Goal: Task Accomplishment & Management: Manage account settings

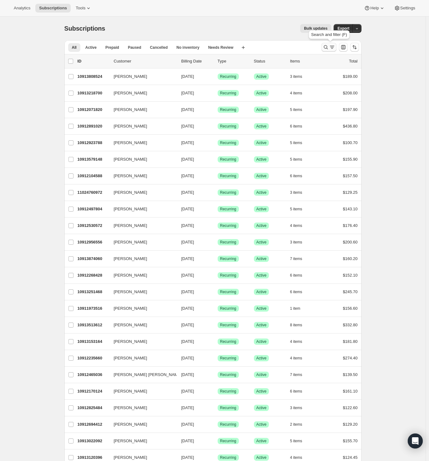
click at [326, 50] on icon "Search and filter results" at bounding box center [325, 47] width 6 height 6
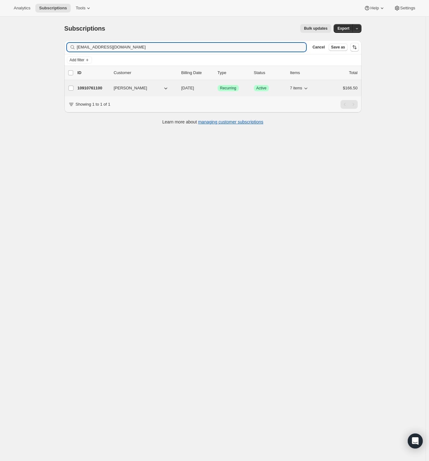
type input "[EMAIL_ADDRESS][DOMAIN_NAME]"
click at [143, 89] on span "[PERSON_NAME]" at bounding box center [130, 88] width 33 height 6
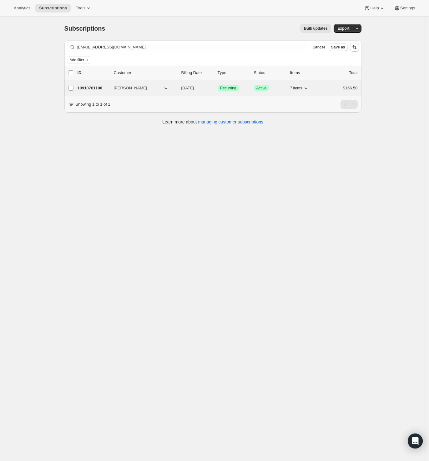
click at [91, 89] on p "10910761100" at bounding box center [92, 88] width 31 height 6
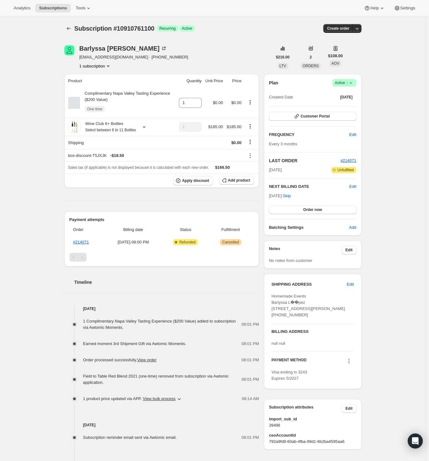
click at [354, 81] on icon at bounding box center [350, 83] width 6 height 6
click at [360, 106] on span "Cancel subscription" at bounding box center [342, 105] width 35 height 5
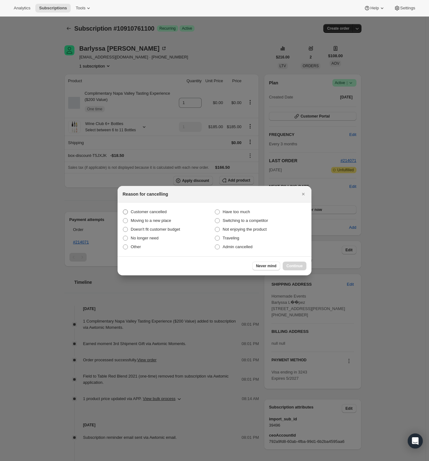
click at [152, 212] on span "Customer cancelled" at bounding box center [149, 211] width 36 height 5
click at [123, 210] on input "Customer cancelled" at bounding box center [123, 209] width 0 height 0
radio input "true"
click at [304, 263] on button "Continue" at bounding box center [294, 265] width 24 height 9
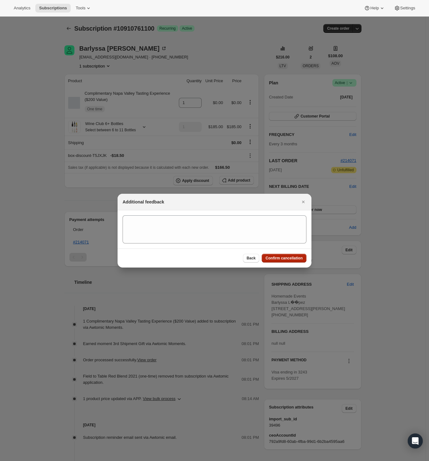
click at [285, 259] on span "Confirm cancellation" at bounding box center [283, 257] width 37 height 5
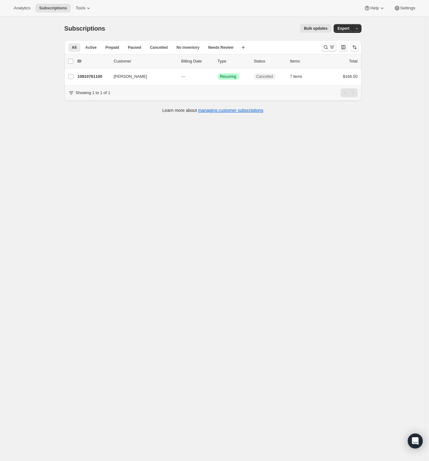
click at [327, 48] on icon "Search and filter results" at bounding box center [325, 47] width 6 height 6
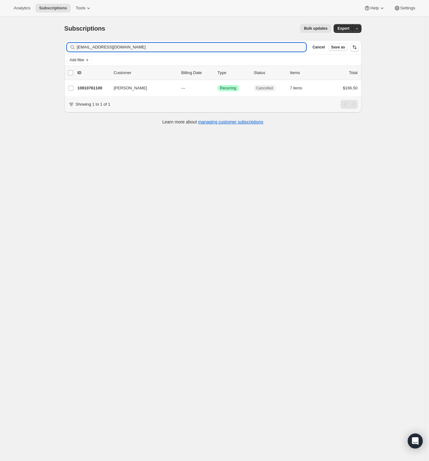
drag, startPoint x: 157, startPoint y: 49, endPoint x: -52, endPoint y: 47, distance: 208.4
click at [0, 47] on html "Analytics Subscriptions Tools Help Settings Skip to content Subscriptions. This…" at bounding box center [214, 230] width 429 height 461
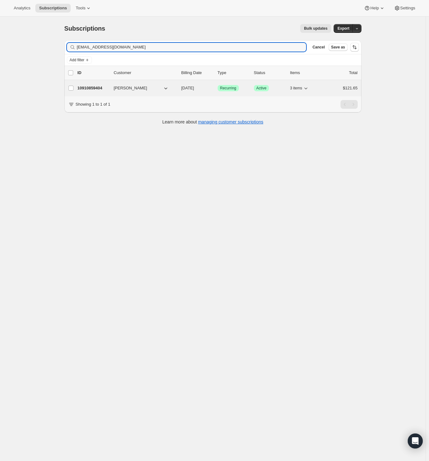
type input "[EMAIL_ADDRESS][DOMAIN_NAME]"
click at [98, 87] on p "10910859404" at bounding box center [92, 88] width 31 height 6
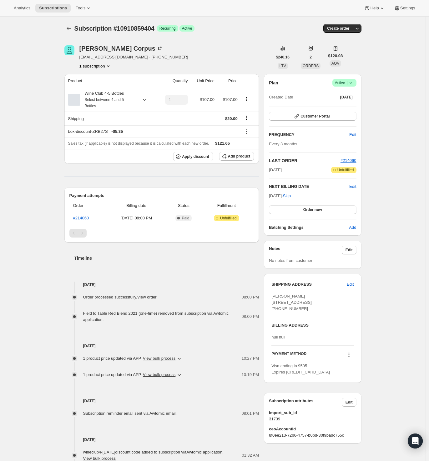
click at [352, 82] on icon at bounding box center [350, 83] width 6 height 6
click at [345, 105] on span "Cancel subscription" at bounding box center [342, 105] width 35 height 5
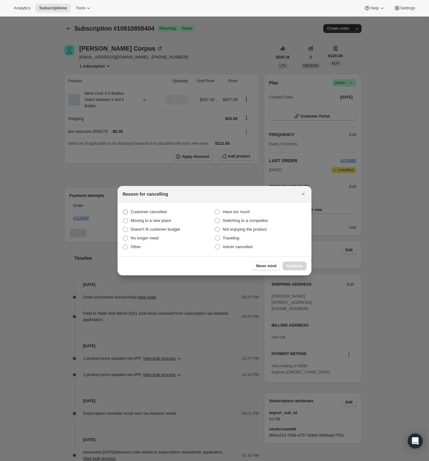
click at [148, 209] on span "Customer cancelled" at bounding box center [149, 211] width 36 height 5
click at [123, 209] on input "Customer cancelled" at bounding box center [123, 209] width 0 height 0
radio input "true"
click at [292, 265] on span "Continue" at bounding box center [294, 265] width 16 height 5
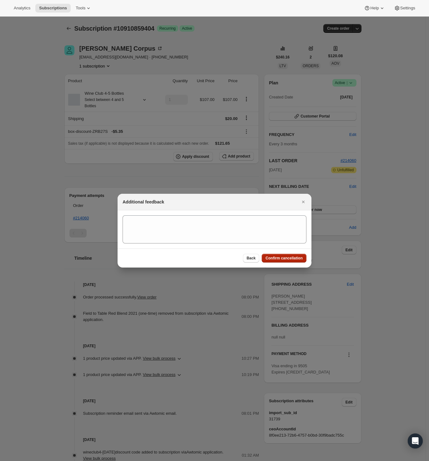
click at [289, 261] on button "Confirm cancellation" at bounding box center [283, 258] width 45 height 9
